Goal: Information Seeking & Learning: Check status

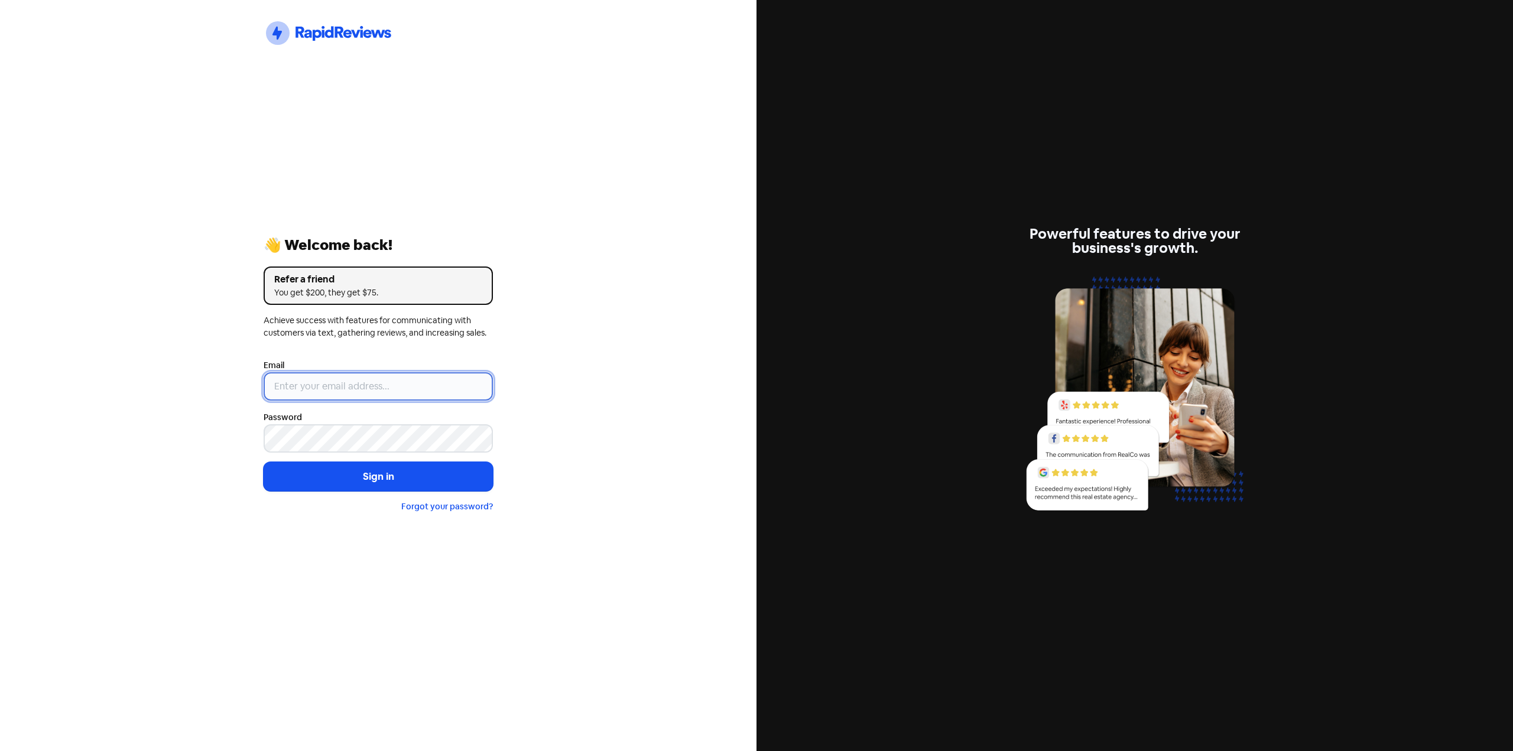
type input "[EMAIL_ADDRESS][DOMAIN_NAME]"
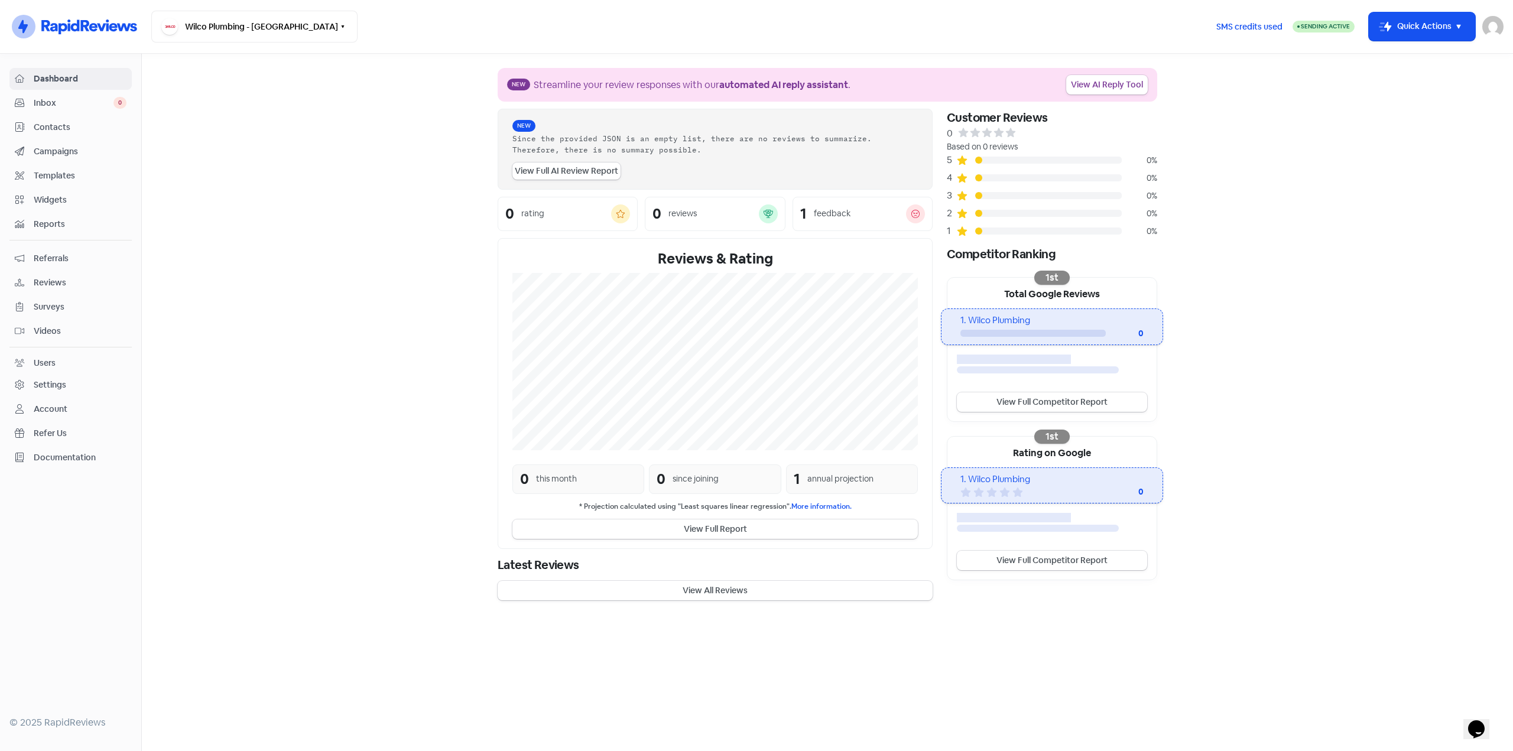
click at [53, 128] on span "Contacts" at bounding box center [80, 127] width 93 height 12
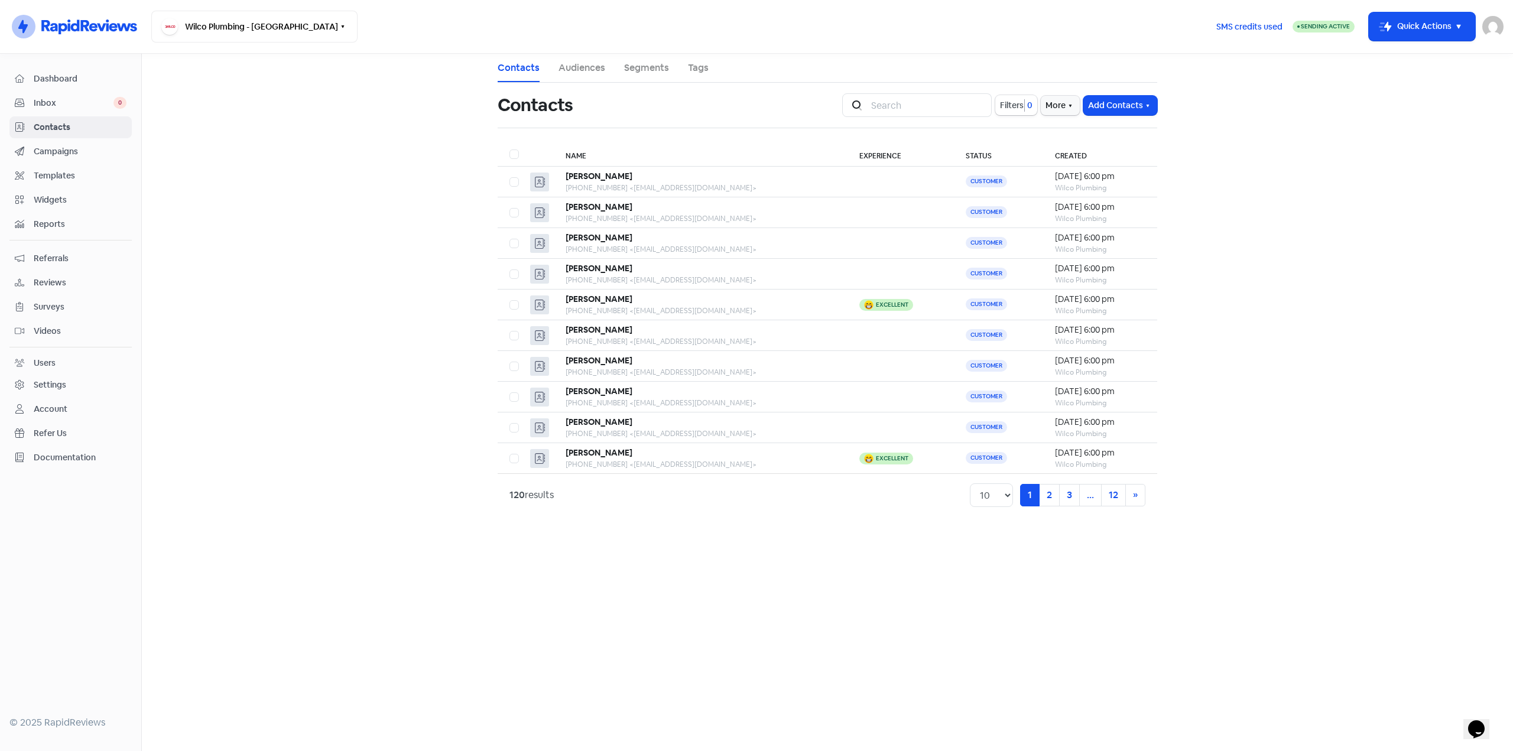
click at [54, 221] on span "Reports" at bounding box center [80, 224] width 93 height 12
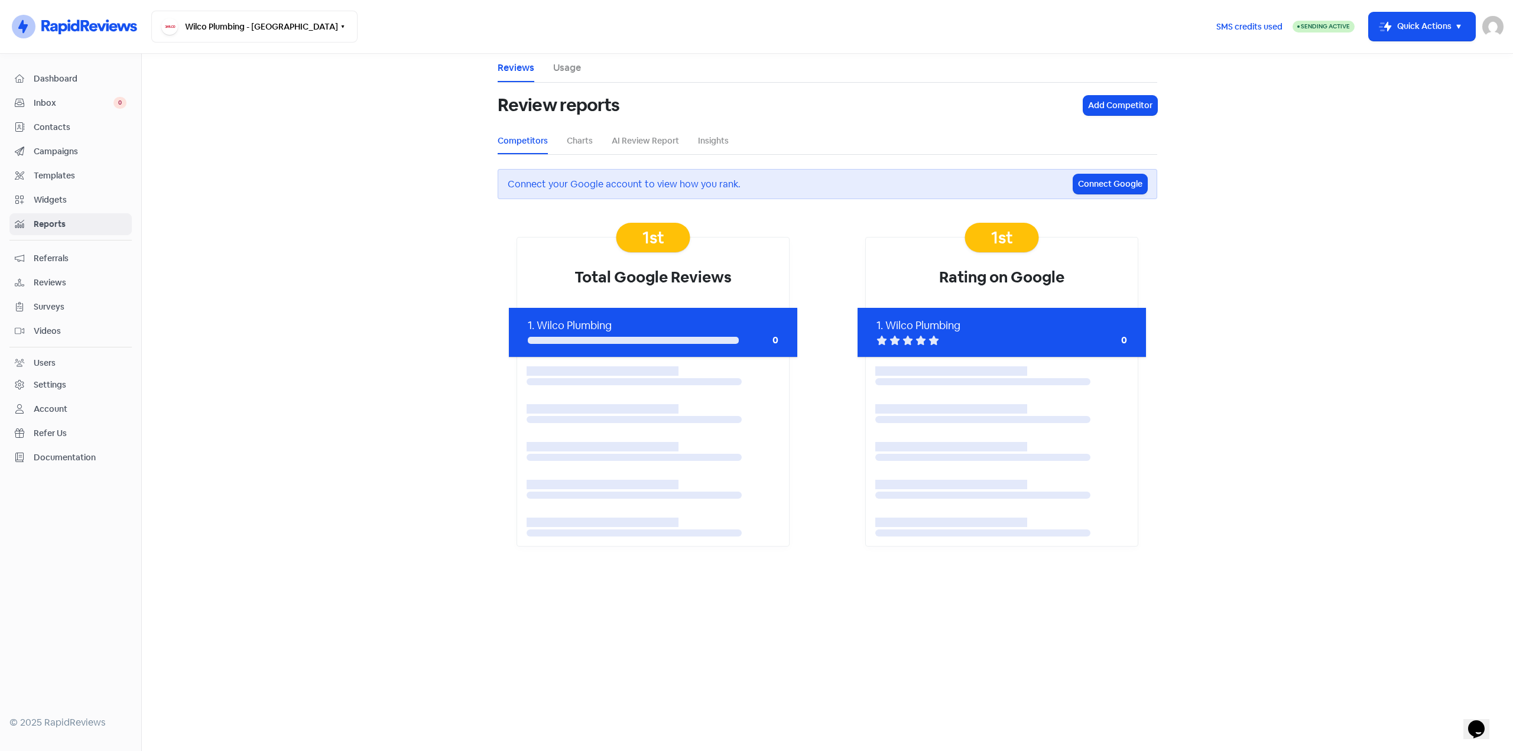
click at [580, 149] on li "Charts" at bounding box center [580, 141] width 26 height 27
click at [580, 144] on link "Charts" at bounding box center [580, 141] width 26 height 12
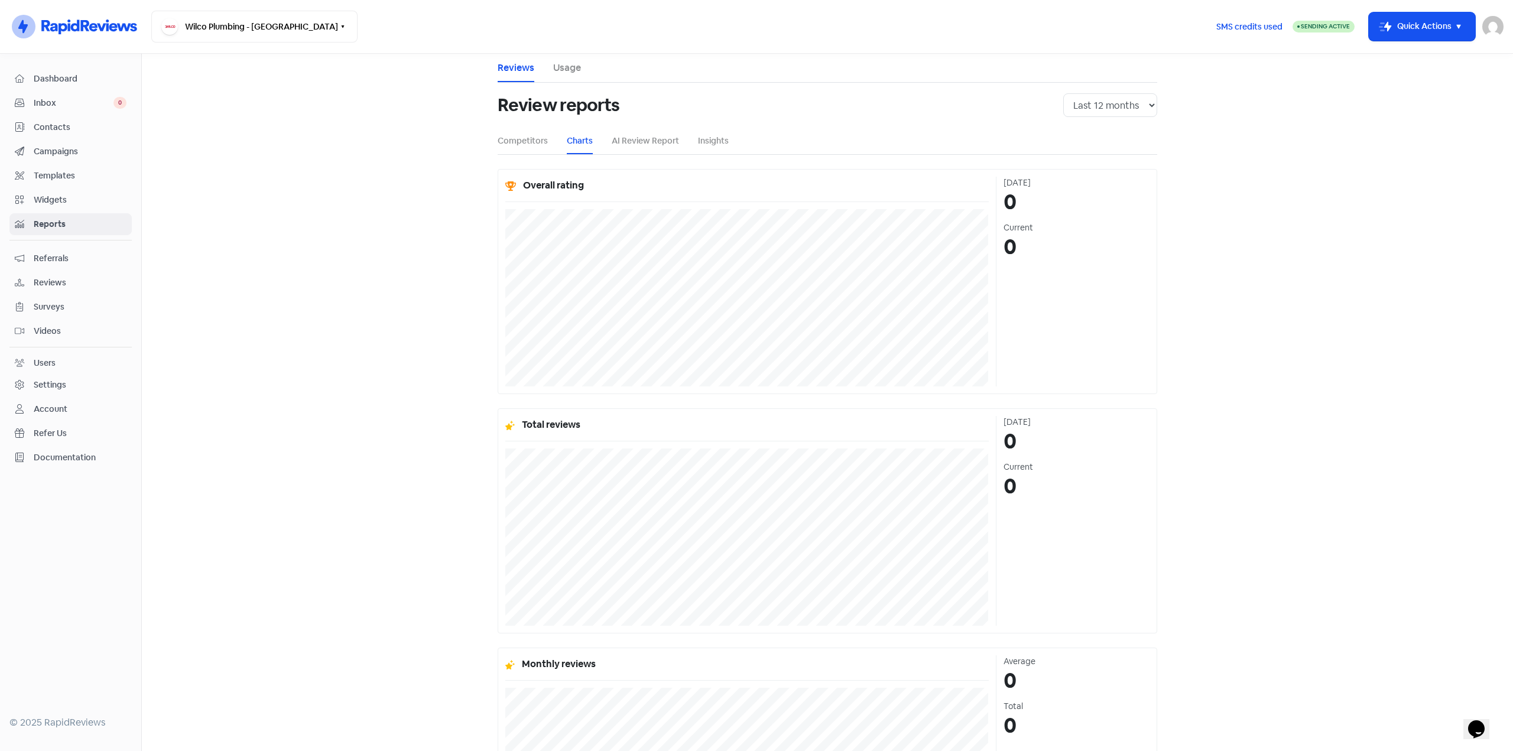
click at [560, 63] on link "Usage" at bounding box center [567, 68] width 28 height 14
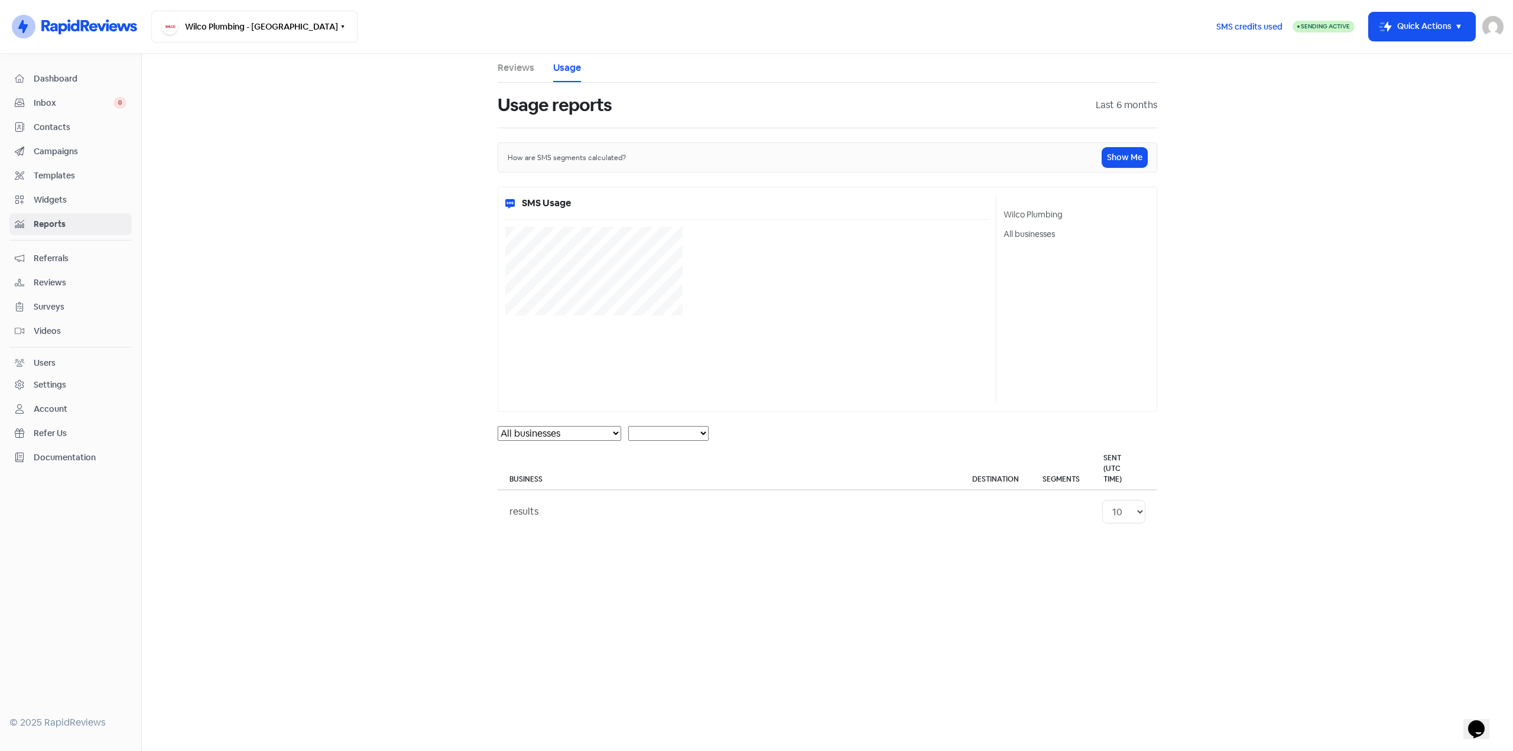
click at [497, 64] on div "Reviews Usage Usage reports Last 6 months How are SMS segments calculated? Show…" at bounding box center [827, 293] width 674 height 479
select select "[object Object]"
click at [521, 67] on link "Reviews" at bounding box center [516, 68] width 37 height 14
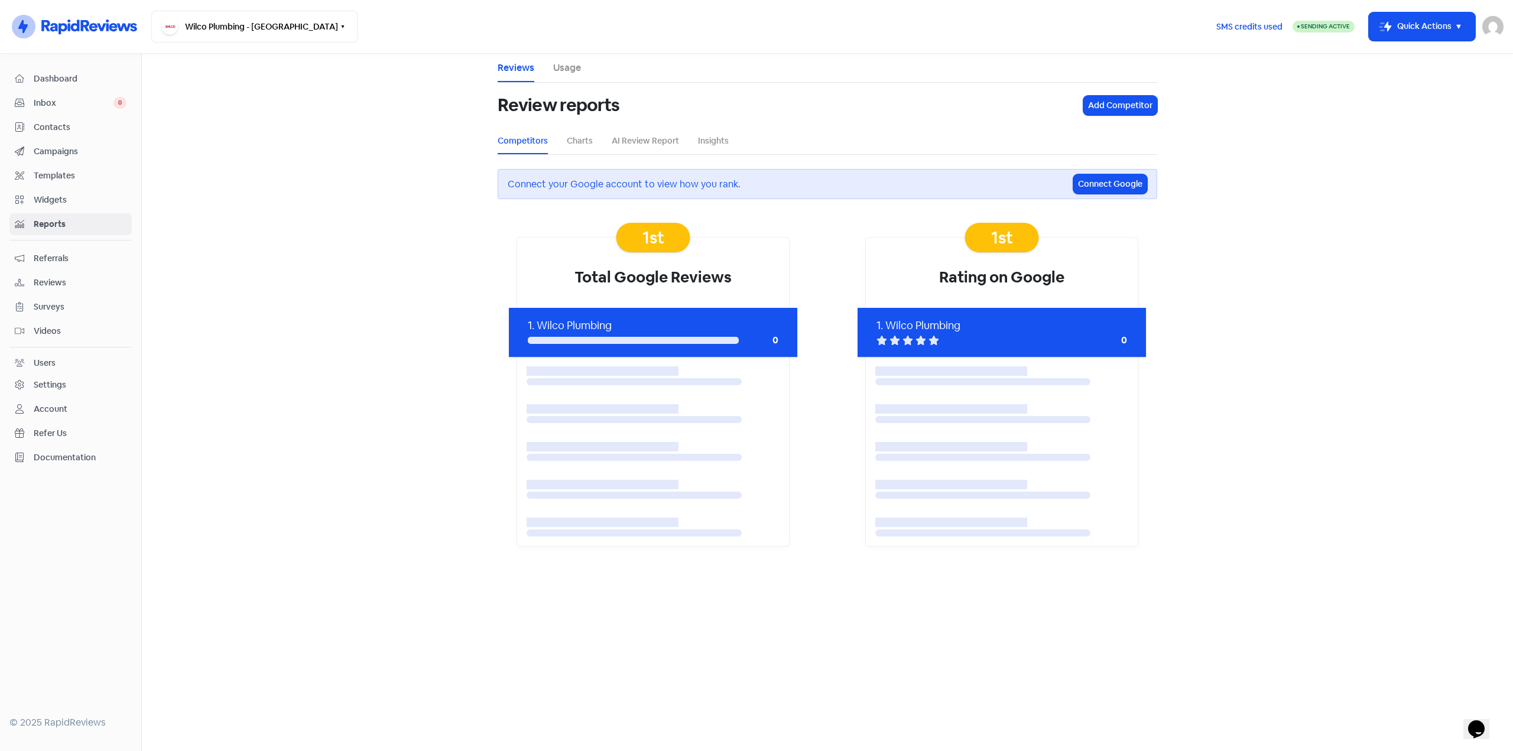
click at [708, 151] on li "Insights" at bounding box center [713, 141] width 31 height 27
click at [708, 150] on li "Insights" at bounding box center [713, 141] width 31 height 27
click at [708, 145] on link "Insights" at bounding box center [713, 141] width 31 height 12
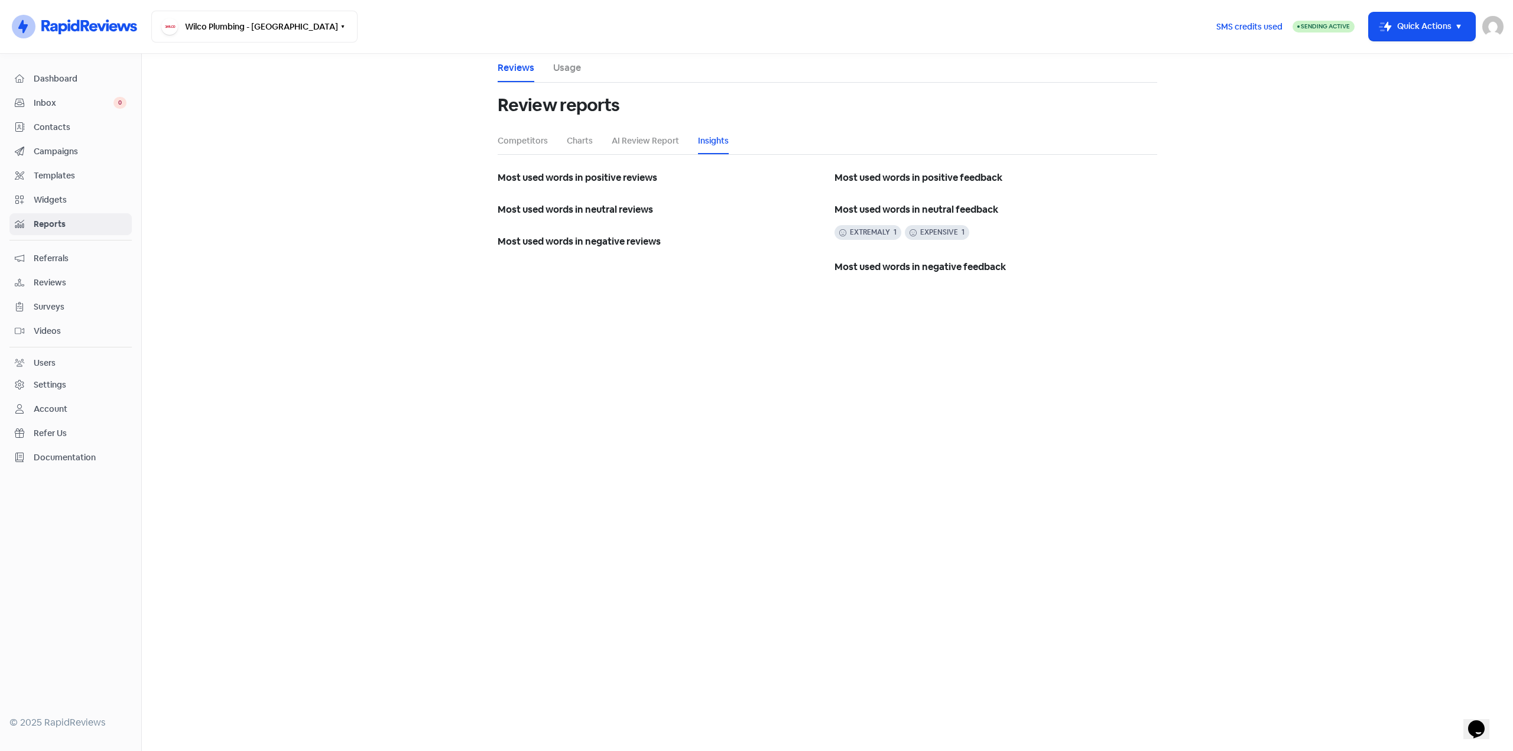
click at [56, 361] on div "Users" at bounding box center [45, 363] width 22 height 12
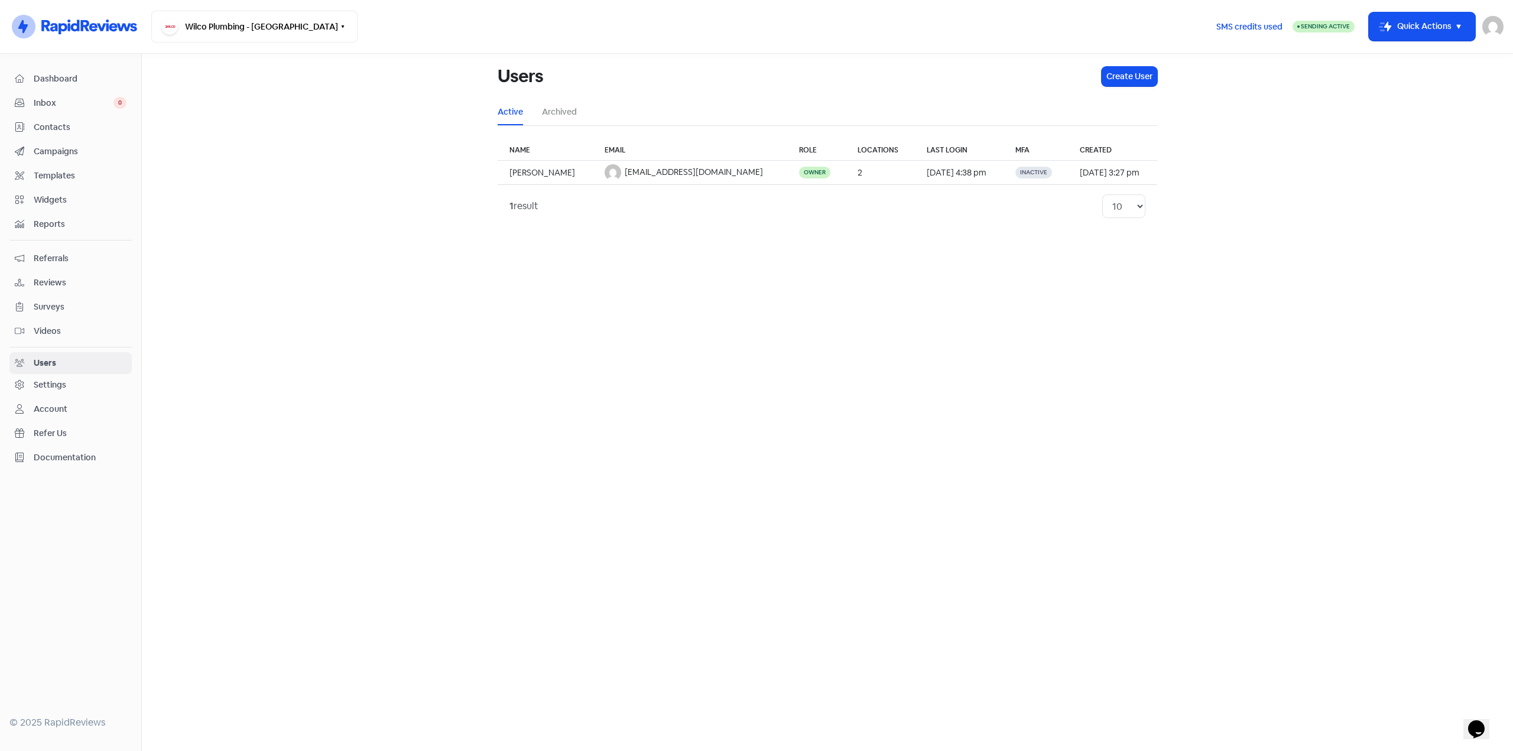
click at [55, 385] on div "Settings" at bounding box center [50, 385] width 32 height 12
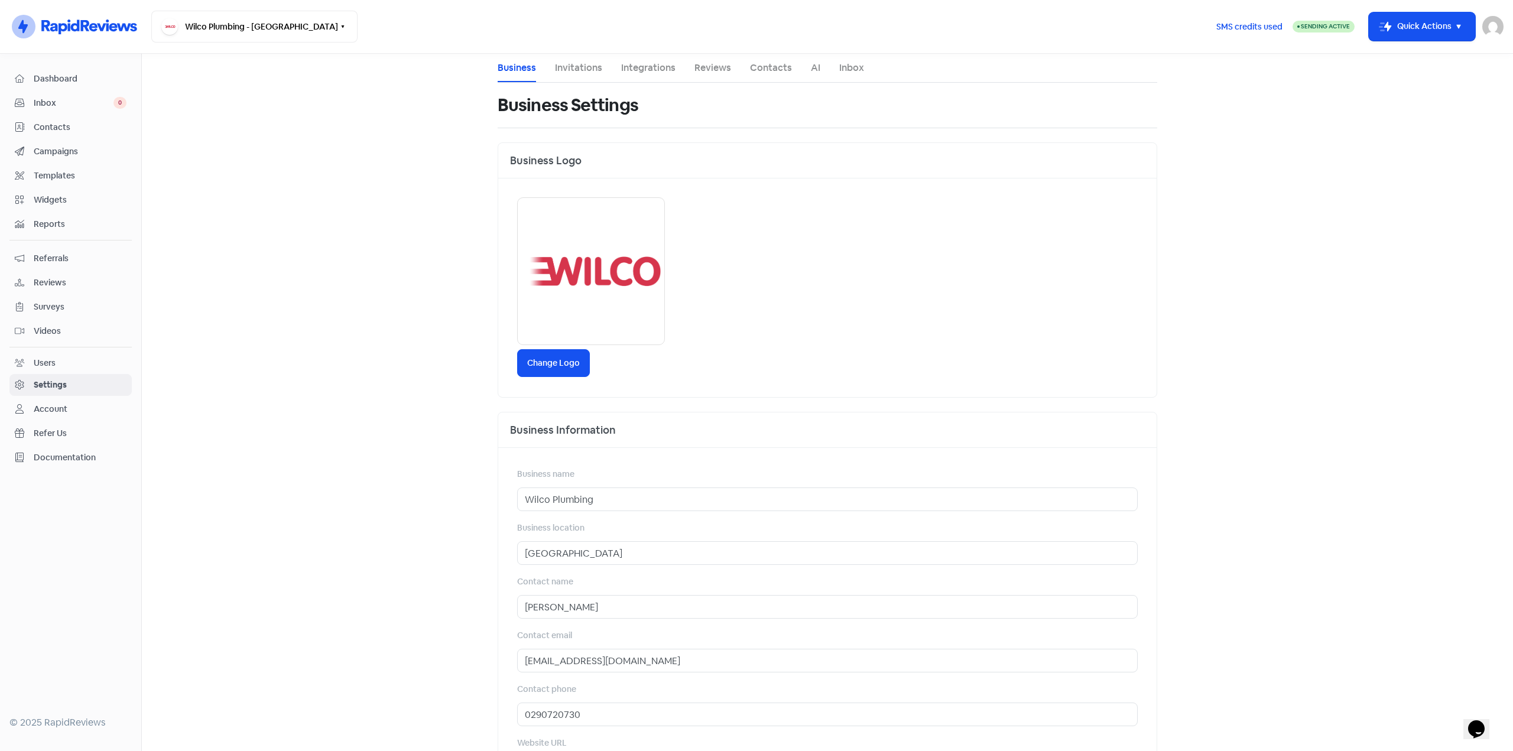
click at [44, 144] on link "Campaigns" at bounding box center [70, 152] width 122 height 22
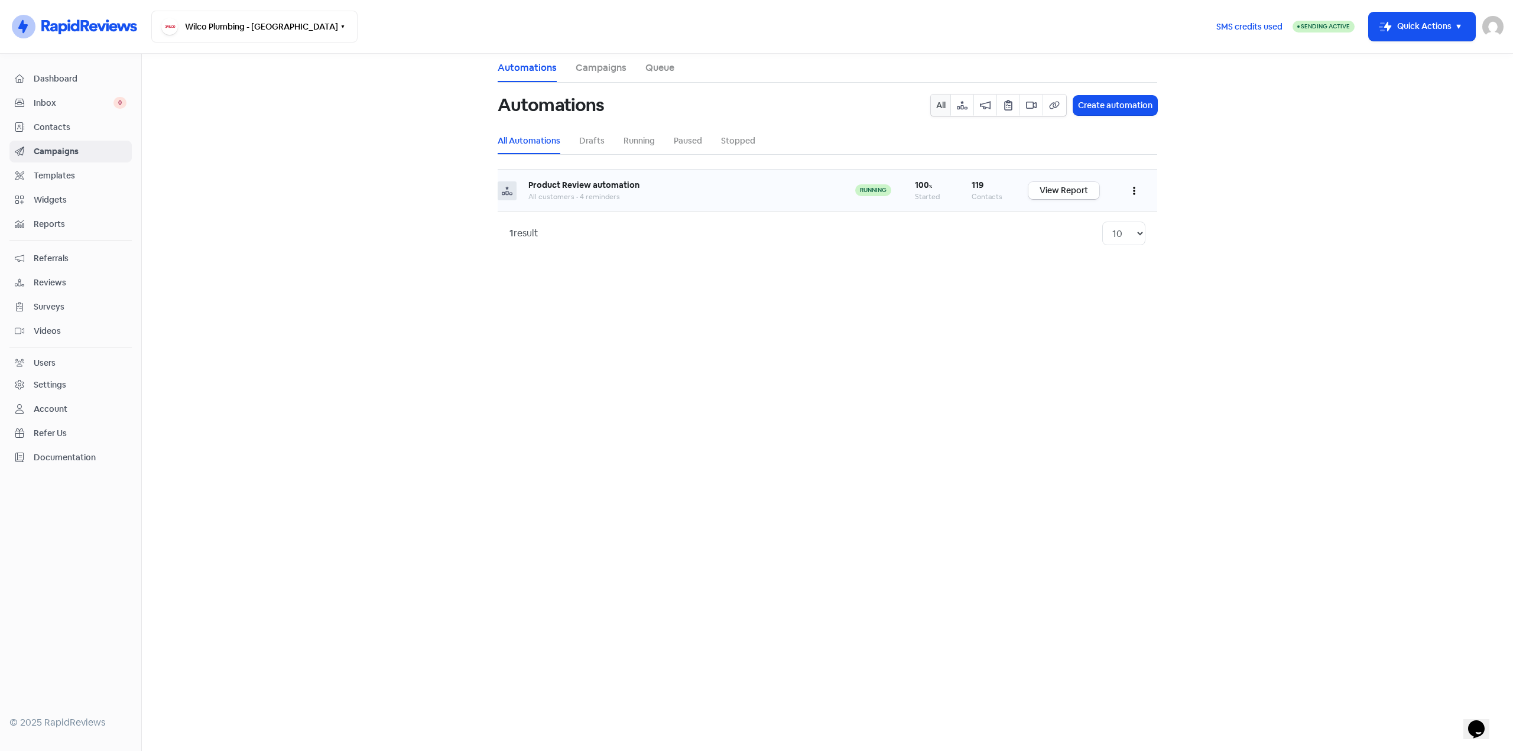
click at [1079, 185] on link "View Report" at bounding box center [1063, 190] width 71 height 17
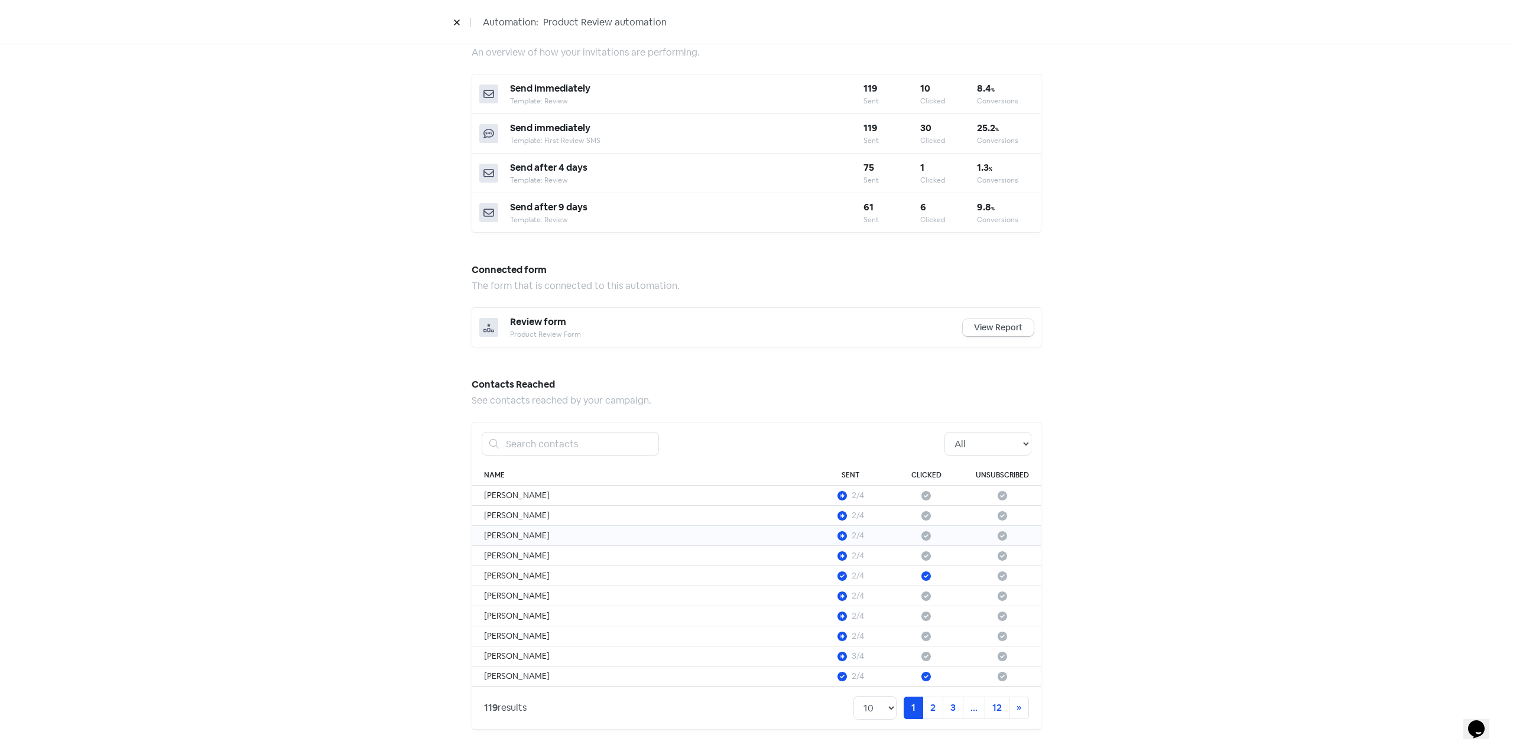
scroll to position [425, 0]
click at [1013, 440] on select "All Pending Started Clicked Unsubscribed" at bounding box center [987, 442] width 87 height 24
click at [944, 430] on select "All Pending Started Clicked Unsubscribed" at bounding box center [987, 442] width 87 height 24
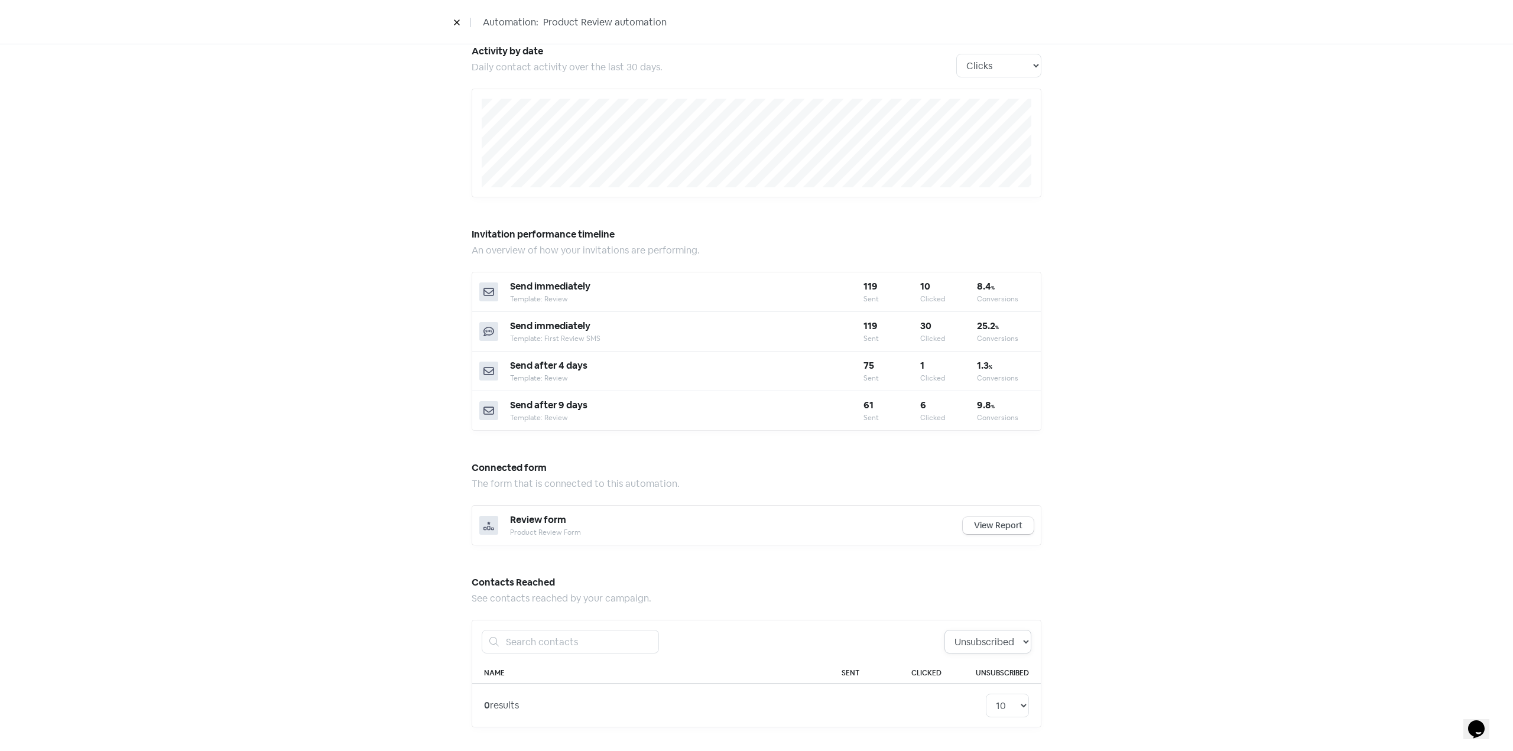
click at [1006, 645] on select "All Pending Started Clicked Unsubscribed" at bounding box center [987, 642] width 87 height 24
click at [944, 630] on select "All Pending Started Clicked Unsubscribed" at bounding box center [987, 642] width 87 height 24
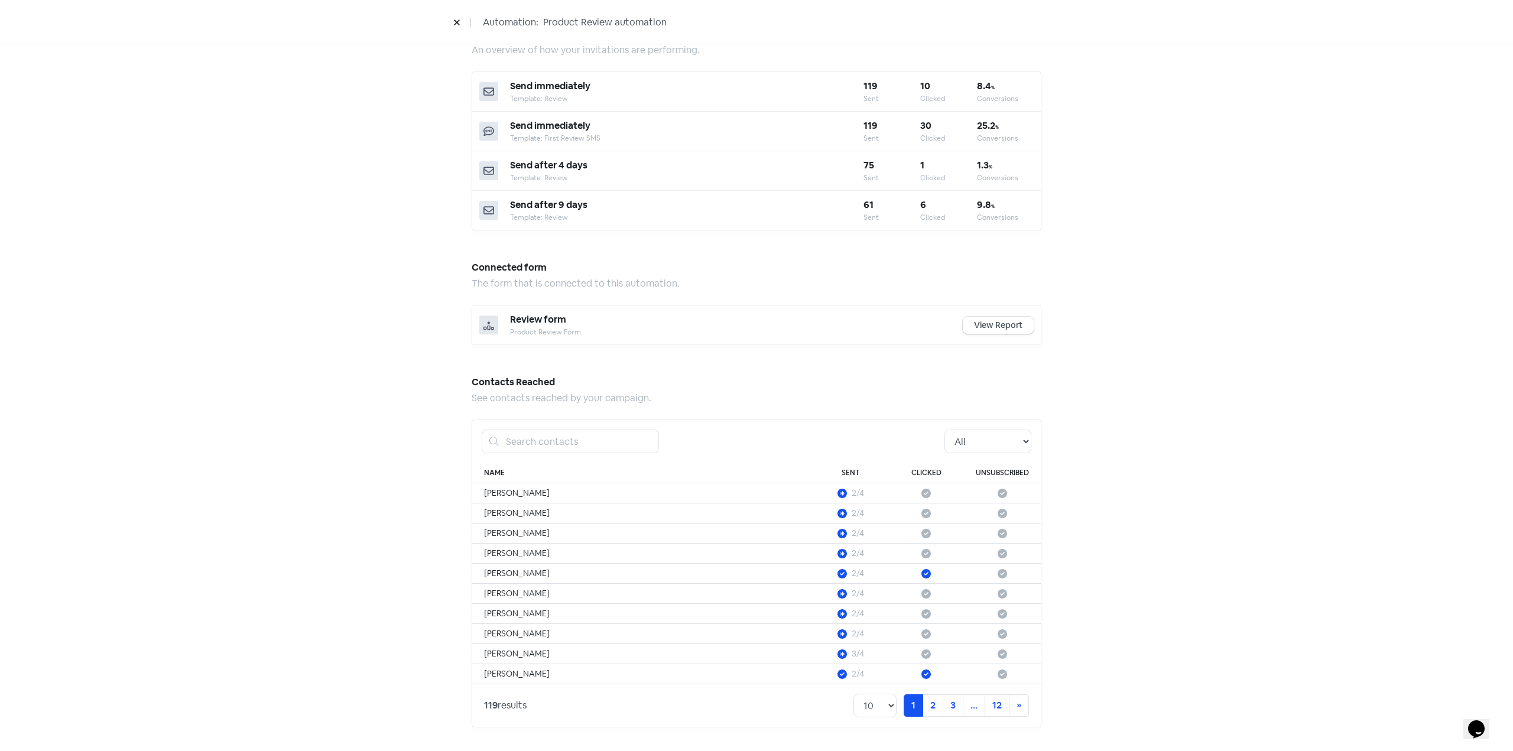
click at [918, 471] on th "Clicked" at bounding box center [926, 473] width 76 height 21
click at [976, 444] on select "All Pending Started Clicked Unsubscribed" at bounding box center [987, 442] width 87 height 24
click at [944, 430] on select "All Pending Started Clicked Unsubscribed" at bounding box center [987, 442] width 87 height 24
click at [993, 445] on select "All Pending Started Clicked Unsubscribed" at bounding box center [987, 442] width 87 height 24
click at [944, 430] on select "All Pending Started Clicked Unsubscribed" at bounding box center [987, 442] width 87 height 24
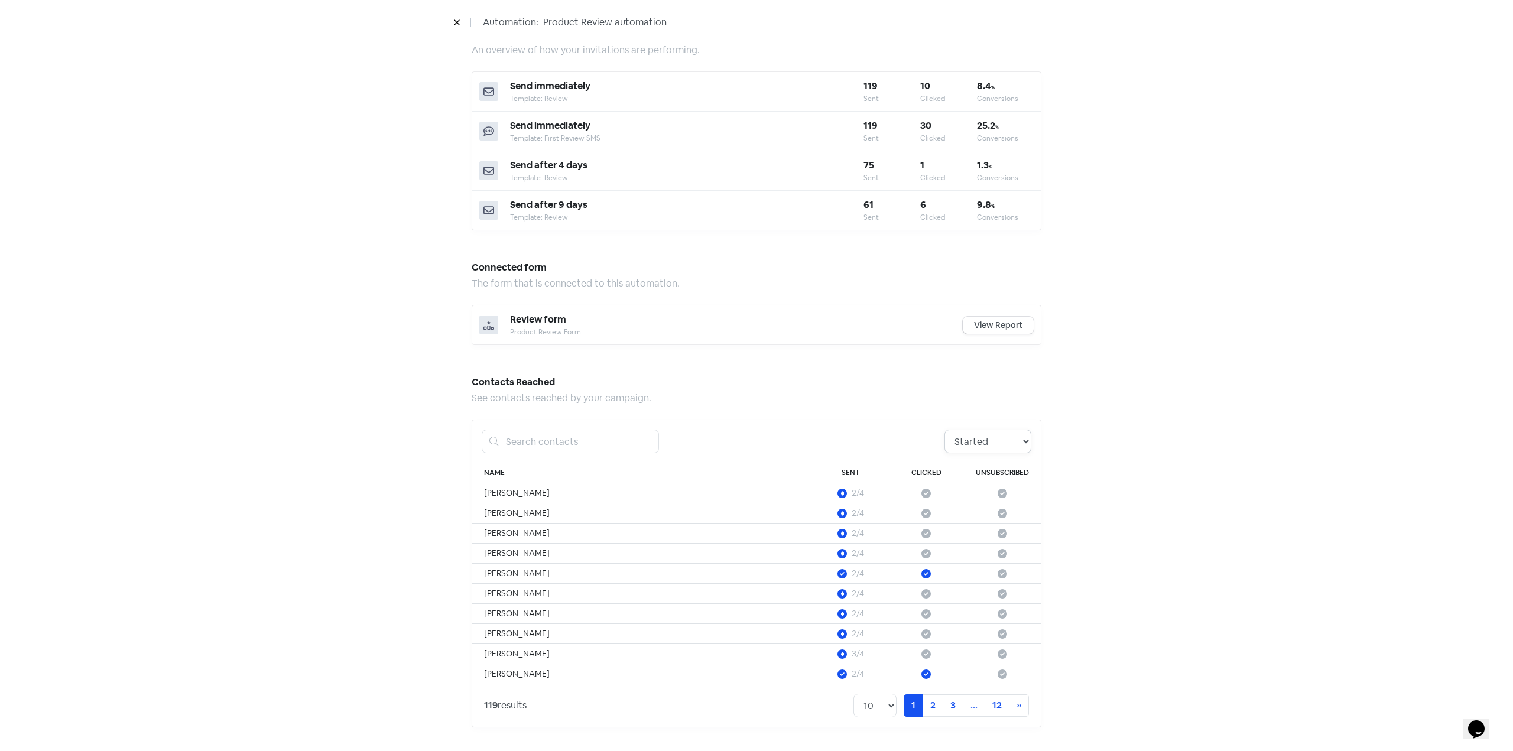
click at [991, 442] on select "All Pending Started Clicked Unsubscribed" at bounding box center [987, 442] width 87 height 24
select select "all"
click at [944, 430] on select "All Pending Started Clicked Unsubscribed" at bounding box center [987, 442] width 87 height 24
click at [813, 513] on td "2/4" at bounding box center [850, 513] width 76 height 20
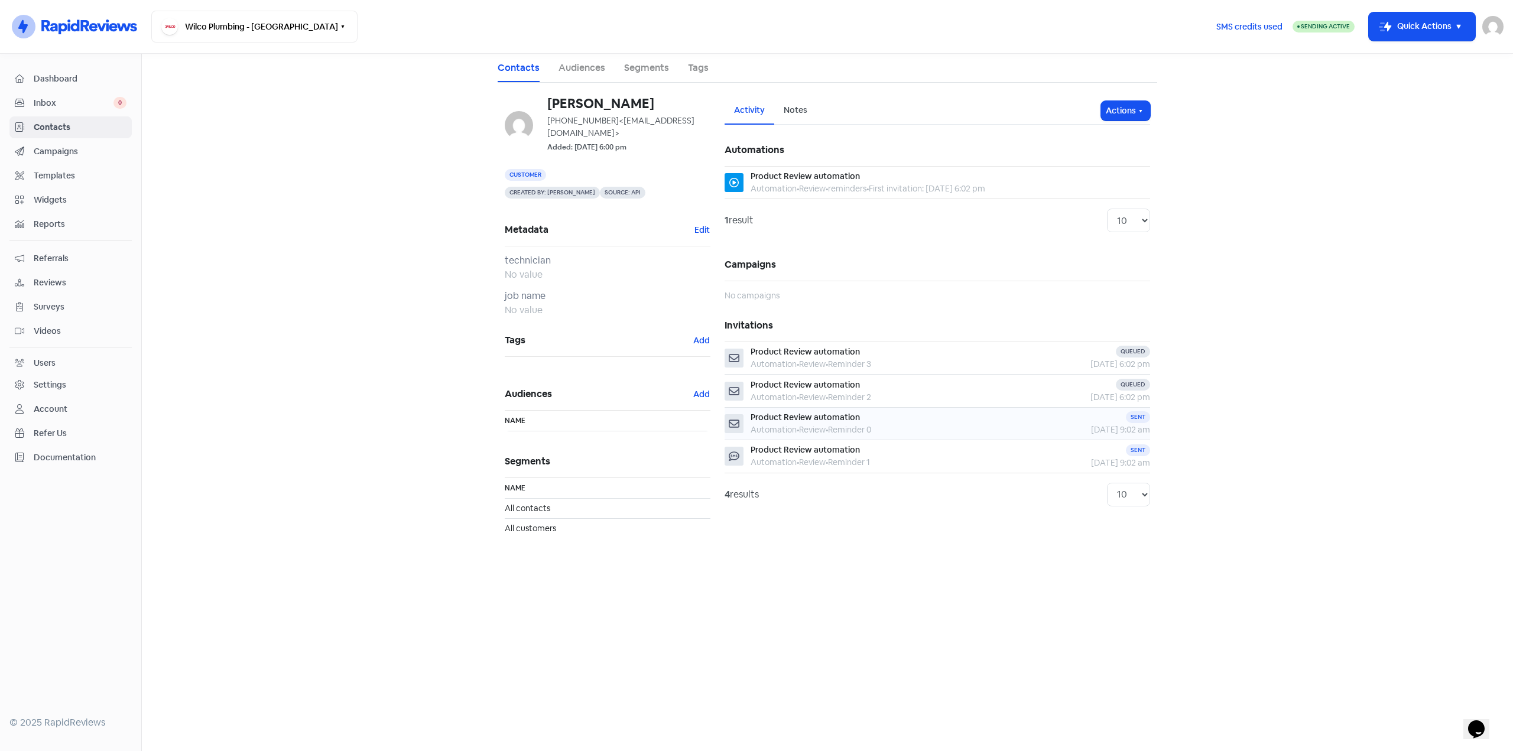
click at [884, 426] on div "Product Review automation Automation • Review • Reminder 0" at bounding box center [867, 423] width 286 height 25
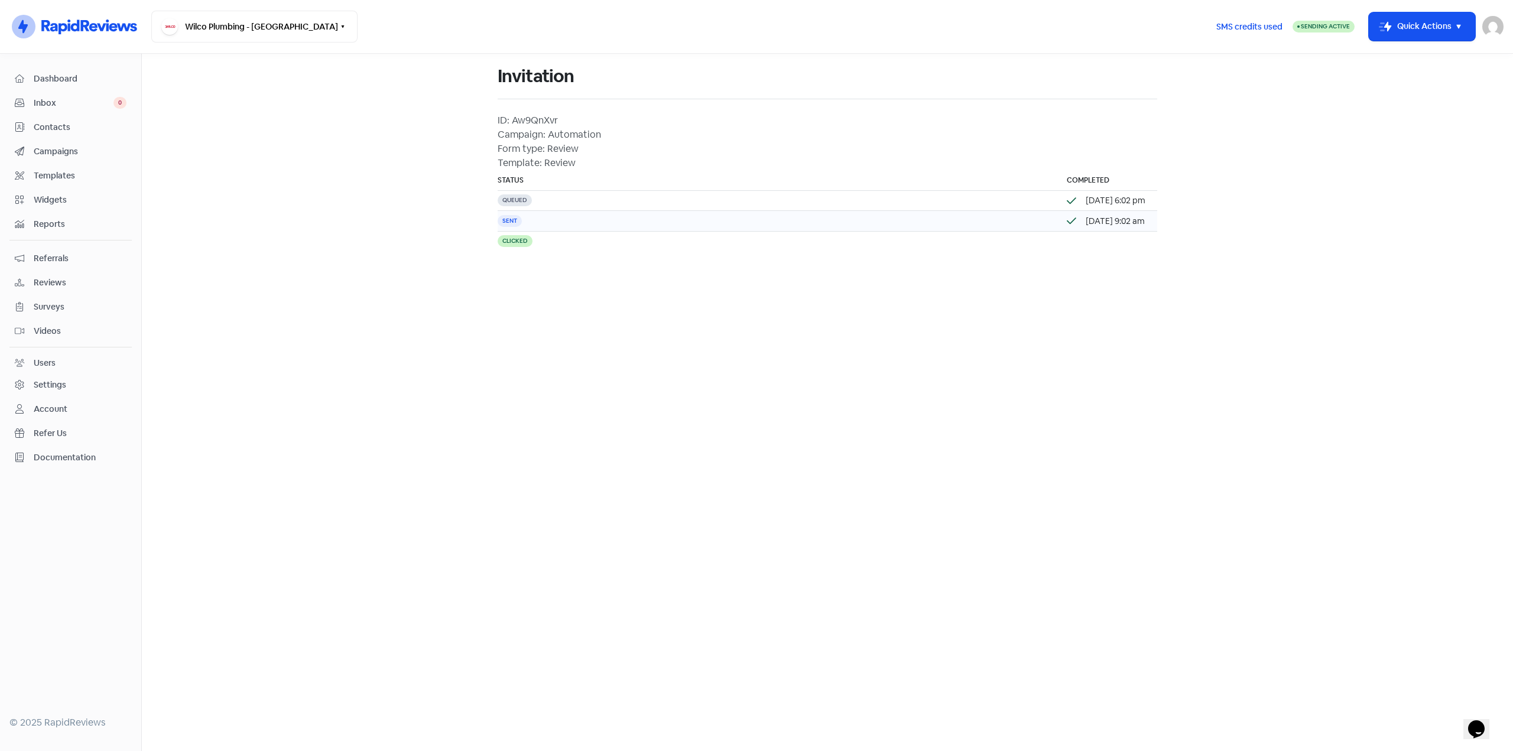
click at [665, 225] on td "Sent" at bounding box center [776, 221] width 557 height 20
click at [1067, 227] on div "[DATE] 9:02 am" at bounding box center [1106, 221] width 79 height 12
click at [553, 251] on td "Clicked" at bounding box center [776, 241] width 557 height 20
click at [554, 226] on td "Sent" at bounding box center [776, 221] width 557 height 20
click at [556, 199] on td "Queued" at bounding box center [776, 201] width 557 height 20
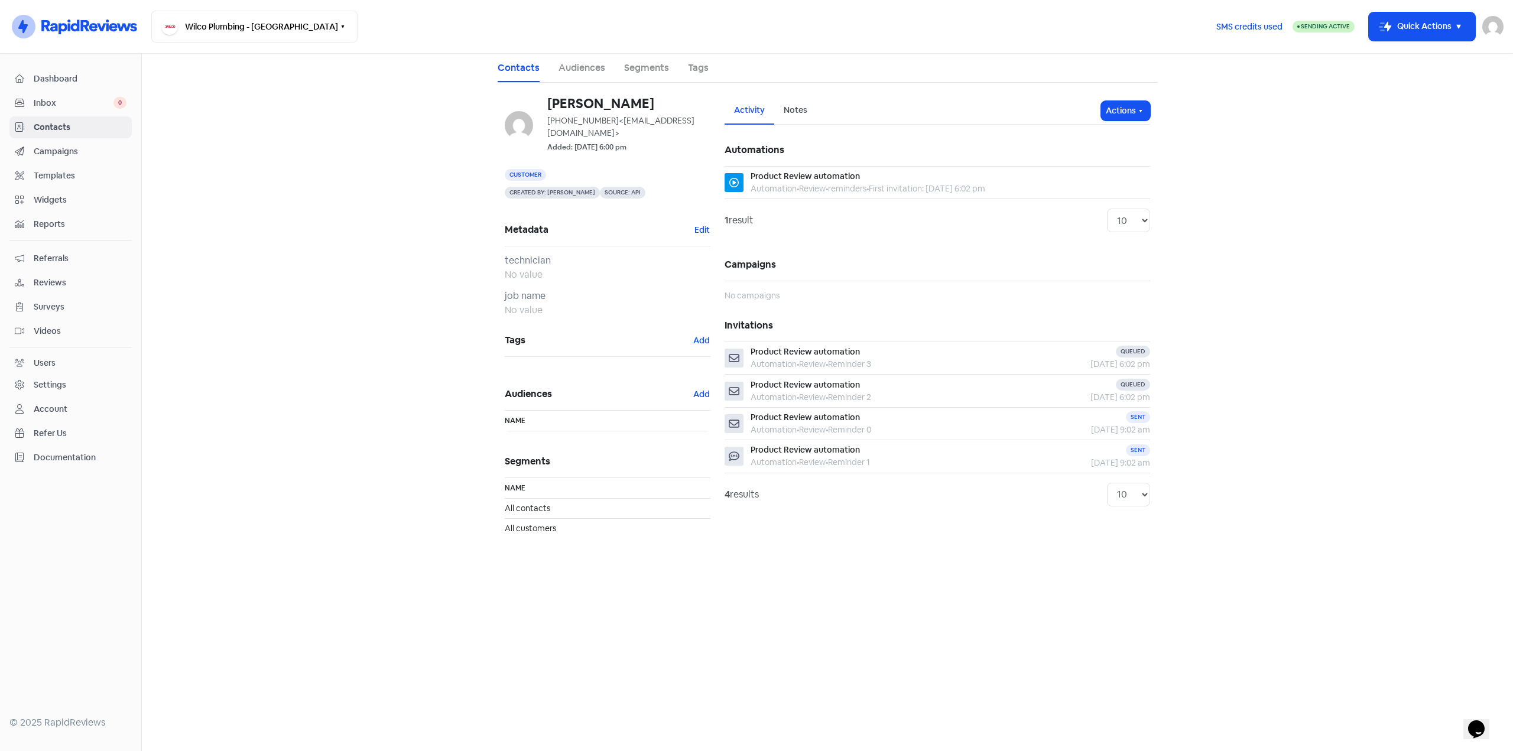
click at [799, 112] on div "Notes" at bounding box center [796, 110] width 24 height 12
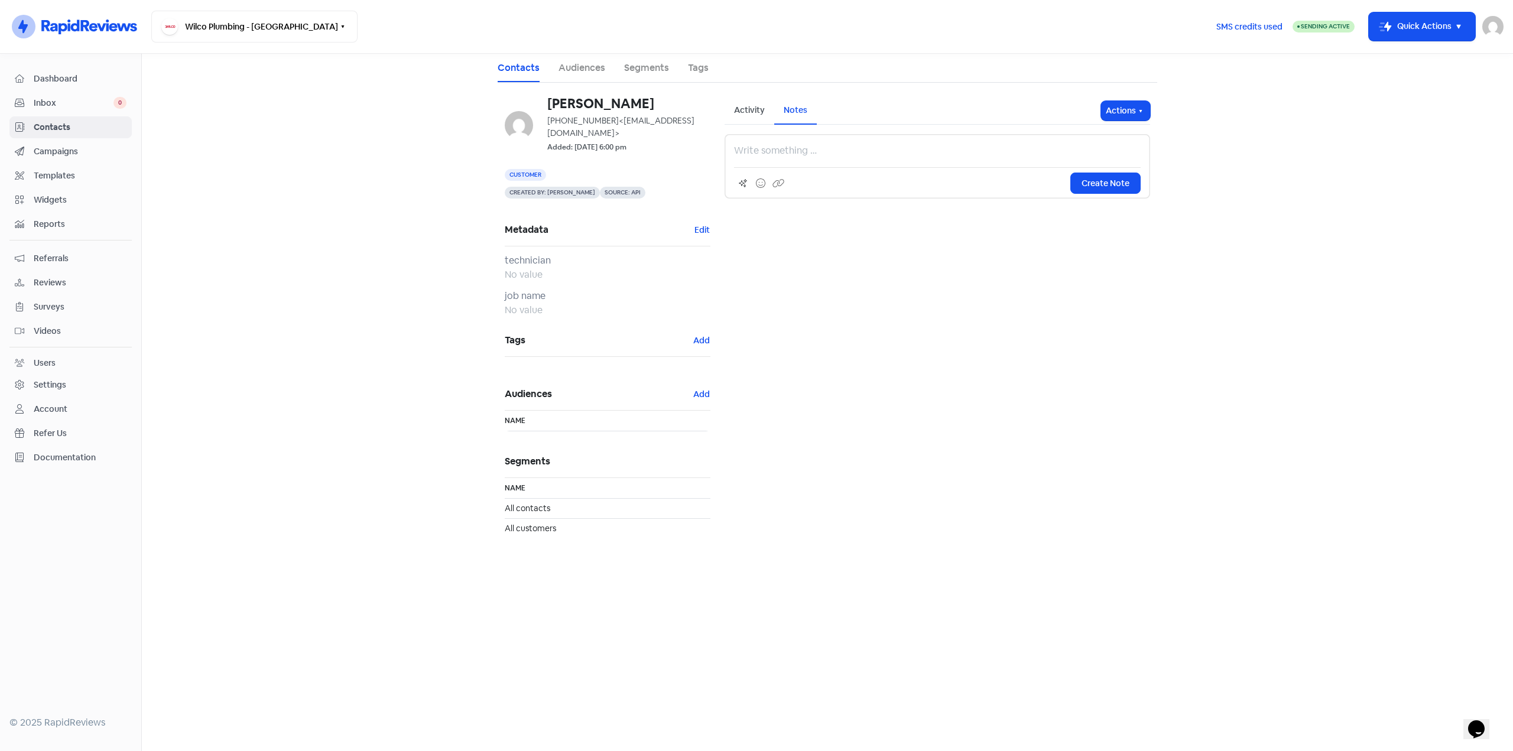
click at [754, 108] on div "Activity" at bounding box center [749, 110] width 31 height 12
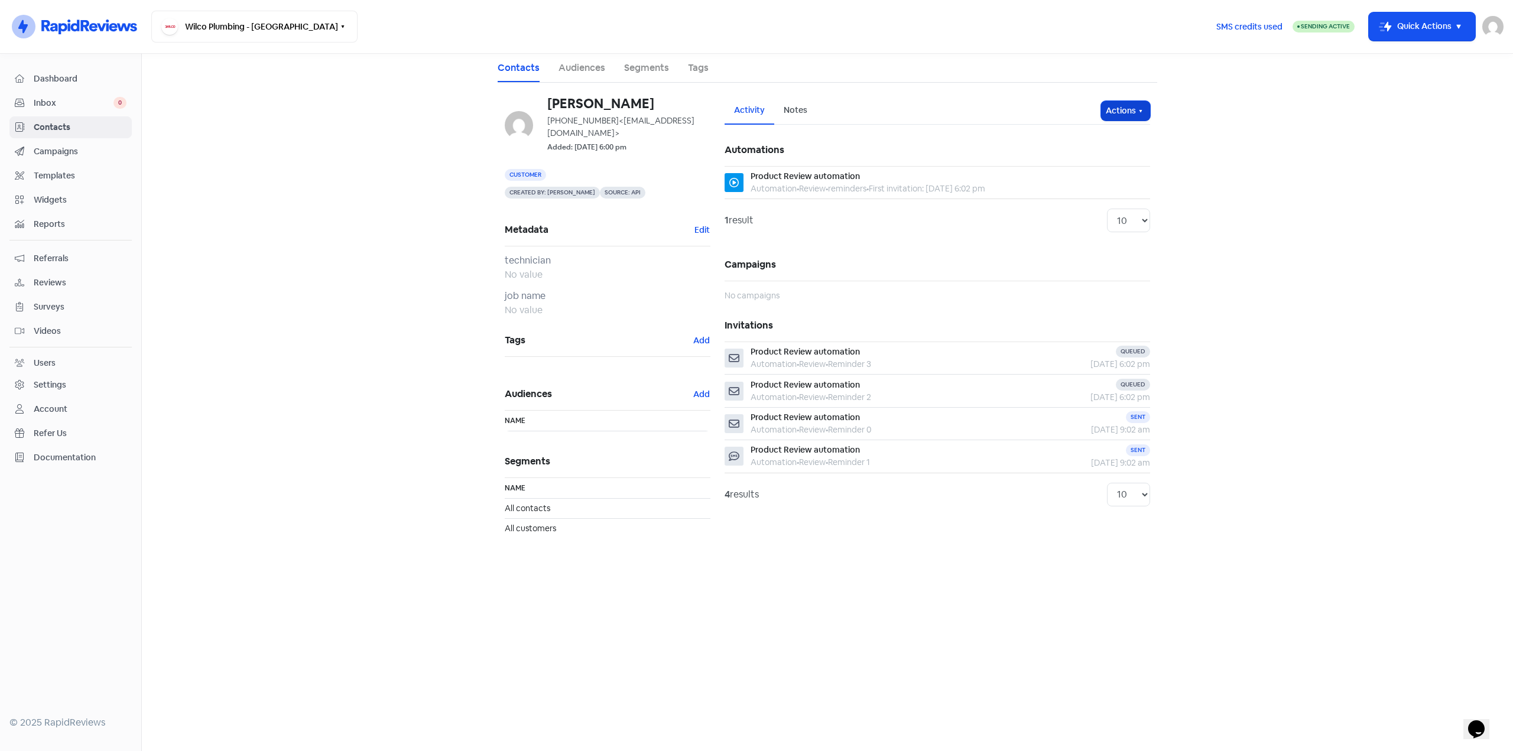
click at [1130, 107] on button "Actions" at bounding box center [1125, 110] width 49 height 19
click at [1256, 110] on main "Contacts Audiences Segments Tags [PERSON_NAME] [PHONE_NUMBER] <[EMAIL_ADDRESS][…" at bounding box center [827, 402] width 1371 height 697
click at [572, 64] on link "Audiences" at bounding box center [581, 68] width 47 height 14
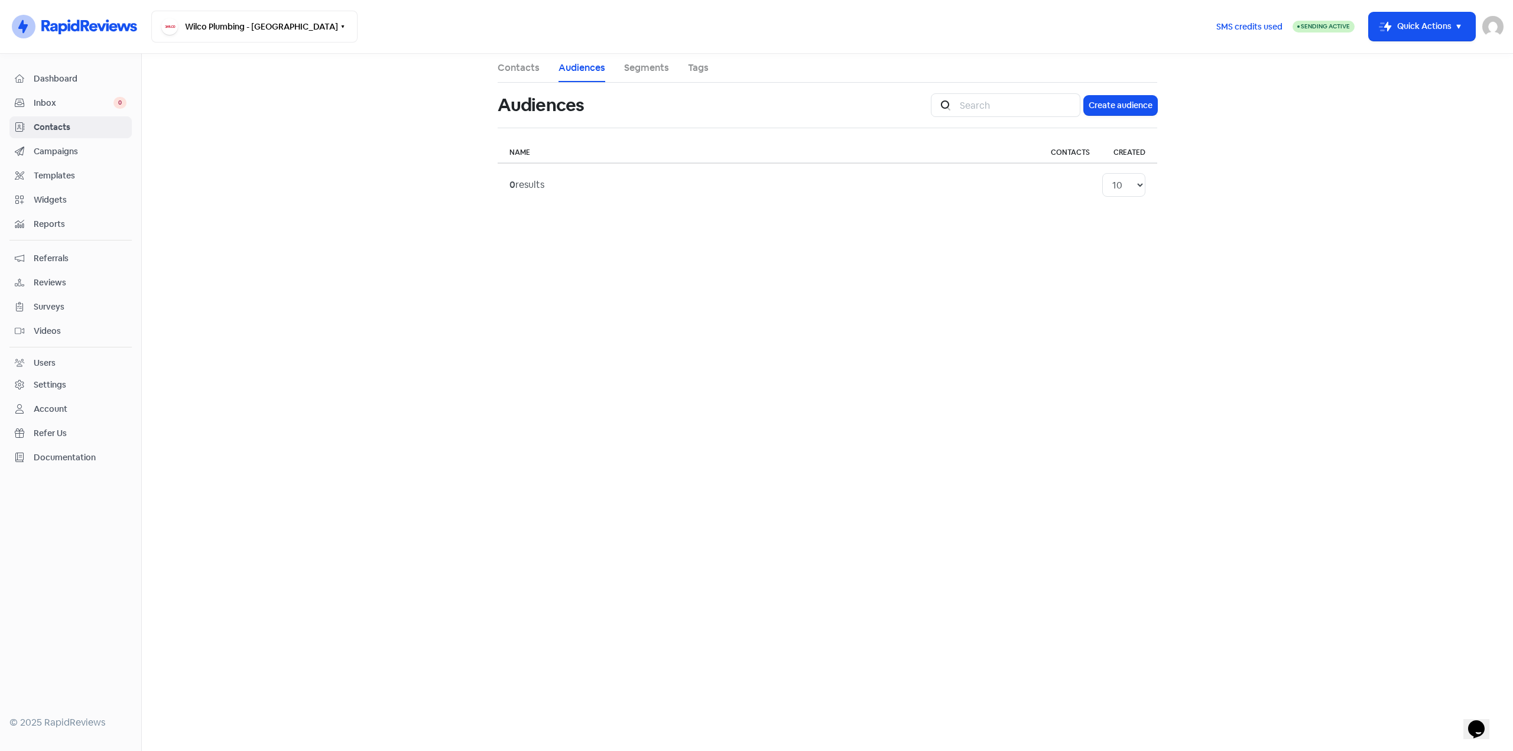
click at [545, 70] on ul "Contacts Audiences Segments Tags" at bounding box center [827, 68] width 659 height 29
click at [536, 67] on link "Contacts" at bounding box center [519, 68] width 42 height 14
